Goal: Communication & Community: Answer question/provide support

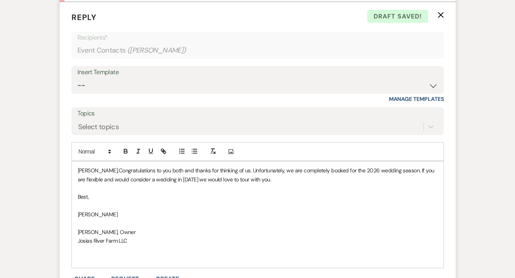
click at [91, 170] on p "[PERSON_NAME],Congratulations to you both and thanks for thinking of us. Unfort…" at bounding box center [258, 175] width 360 height 18
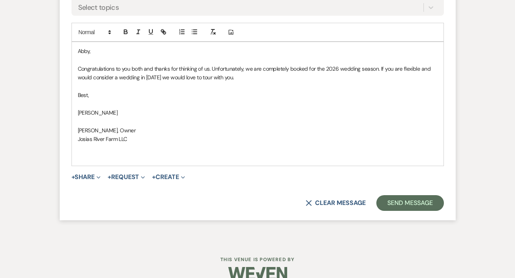
scroll to position [616, 0]
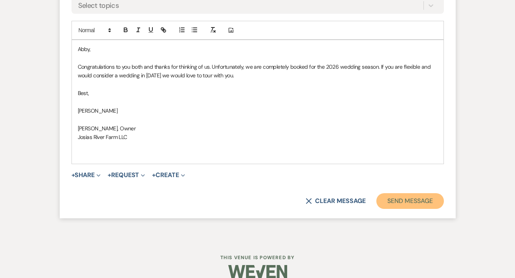
click at [404, 203] on button "Send Message" at bounding box center [409, 201] width 67 height 16
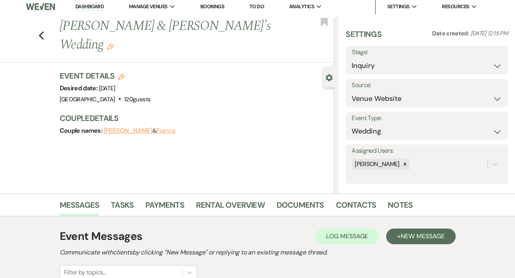
scroll to position [0, 0]
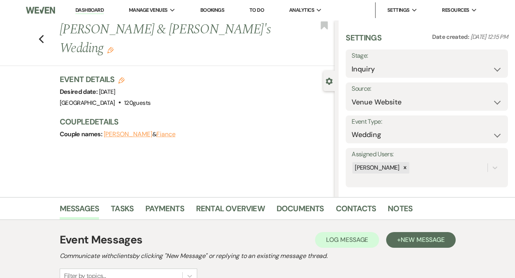
click at [87, 10] on link "Dashboard" at bounding box center [89, 10] width 28 height 7
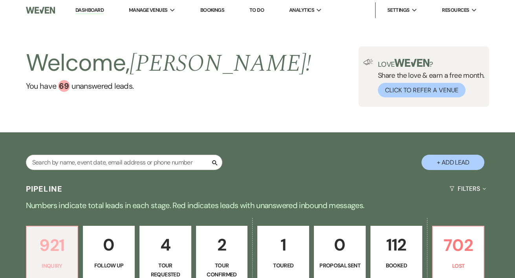
click at [54, 238] on p "921" at bounding box center [52, 245] width 42 height 26
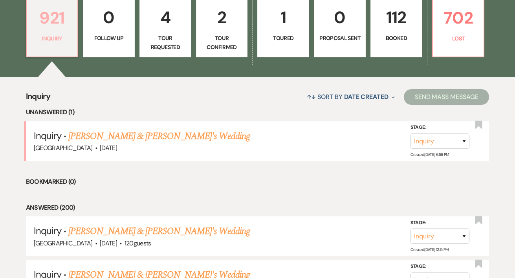
scroll to position [285, 0]
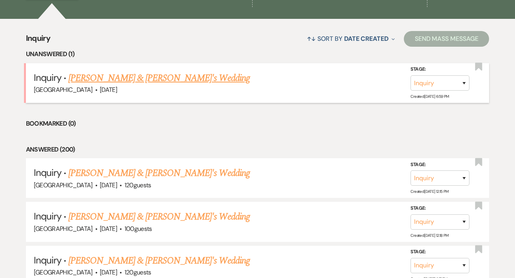
click at [126, 76] on link "[PERSON_NAME] & [PERSON_NAME]'s Wedding" at bounding box center [158, 78] width 181 height 14
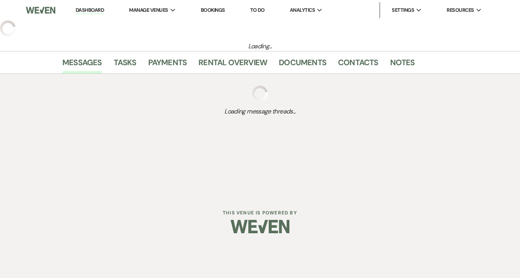
select select "5"
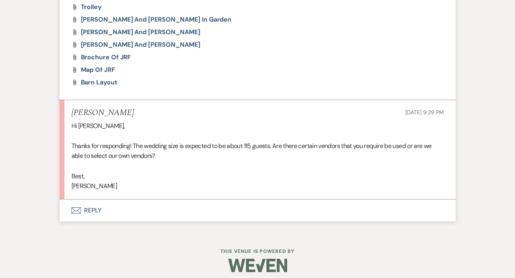
scroll to position [1182, 0]
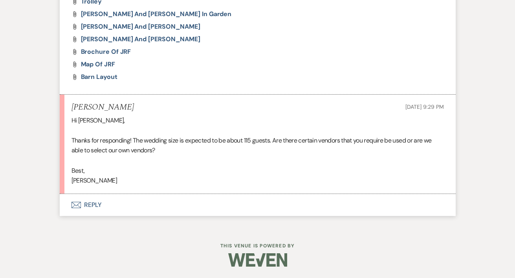
click at [89, 207] on button "Envelope Reply" at bounding box center [258, 205] width 396 height 22
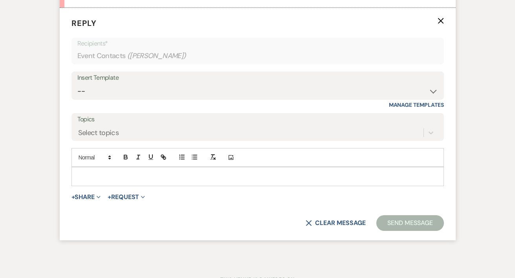
scroll to position [1370, 0]
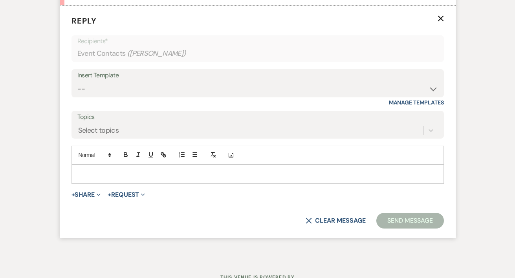
click at [96, 170] on p at bounding box center [258, 174] width 360 height 9
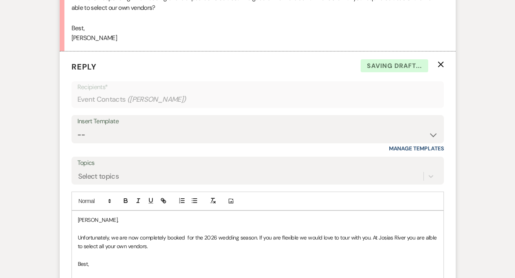
scroll to position [1331, 0]
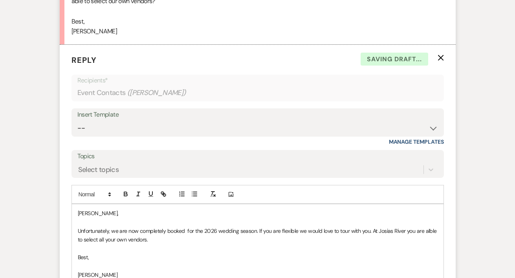
click at [435, 232] on p "Unfortunately, we are now completely booked for the 2026 wedding season. If you…" at bounding box center [258, 235] width 360 height 18
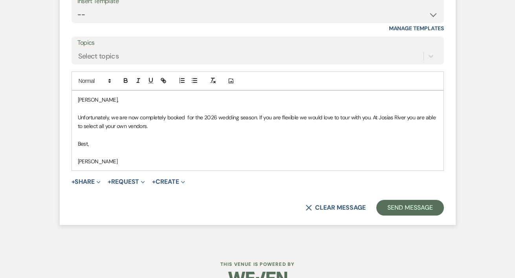
scroll to position [1446, 0]
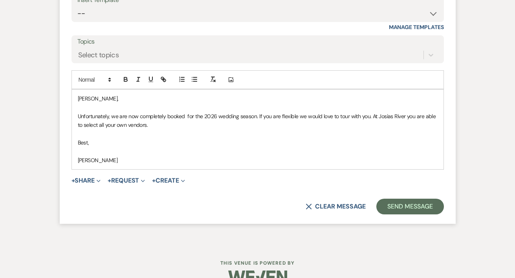
click at [109, 115] on p "Unfortunately, we are now completely booked for the 2026 wedding season. If you…" at bounding box center [258, 121] width 360 height 18
click at [156, 128] on p "Unfortunately, we are now completely booked for the 2026 wedding season. If you…" at bounding box center [258, 121] width 360 height 18
click at [405, 206] on button "Send Message" at bounding box center [409, 207] width 67 height 16
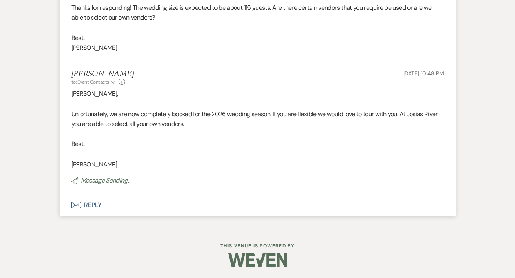
scroll to position [1298, 0]
